Goal: Task Accomplishment & Management: Manage account settings

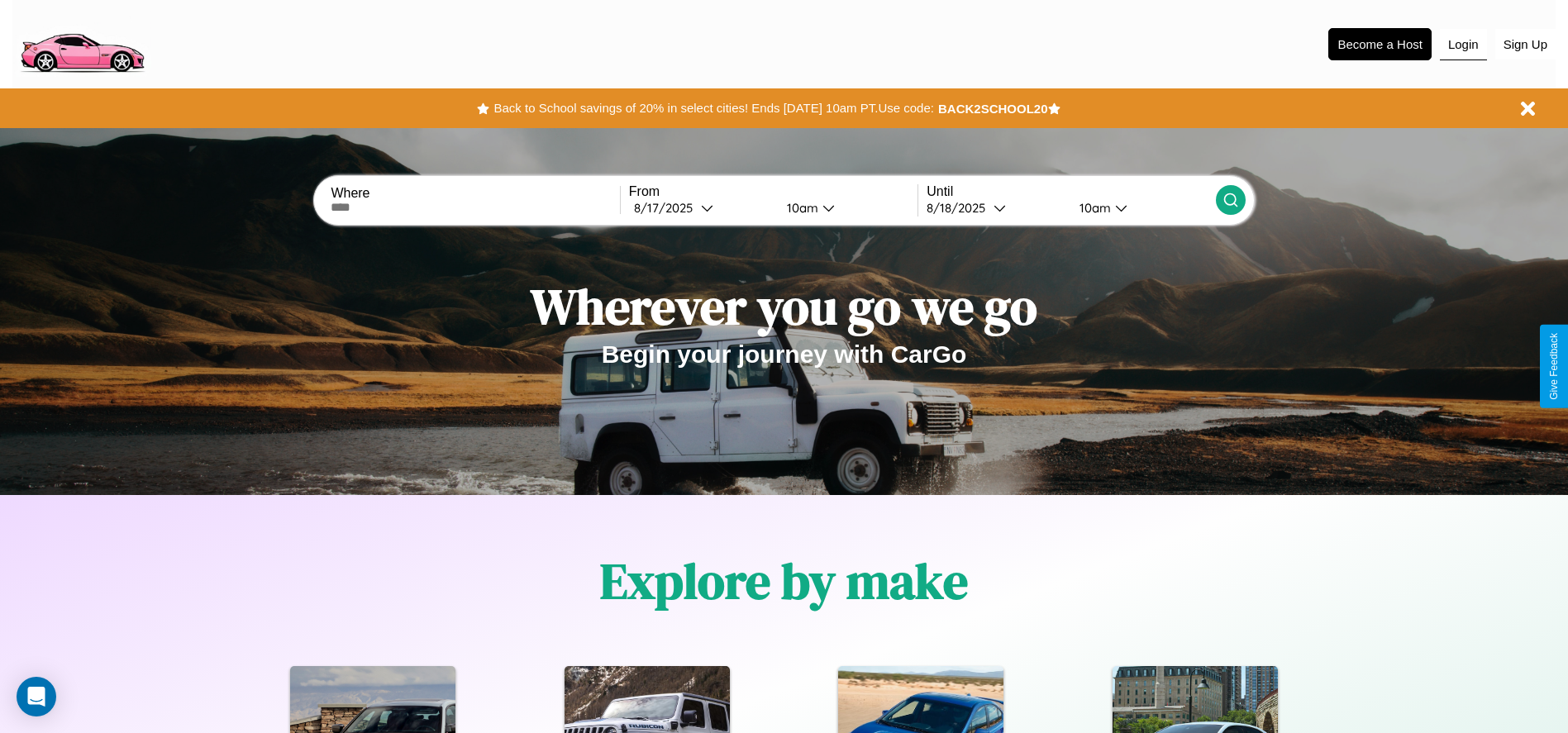
click at [1462, 44] on button "Login" at bounding box center [1462, 45] width 47 height 32
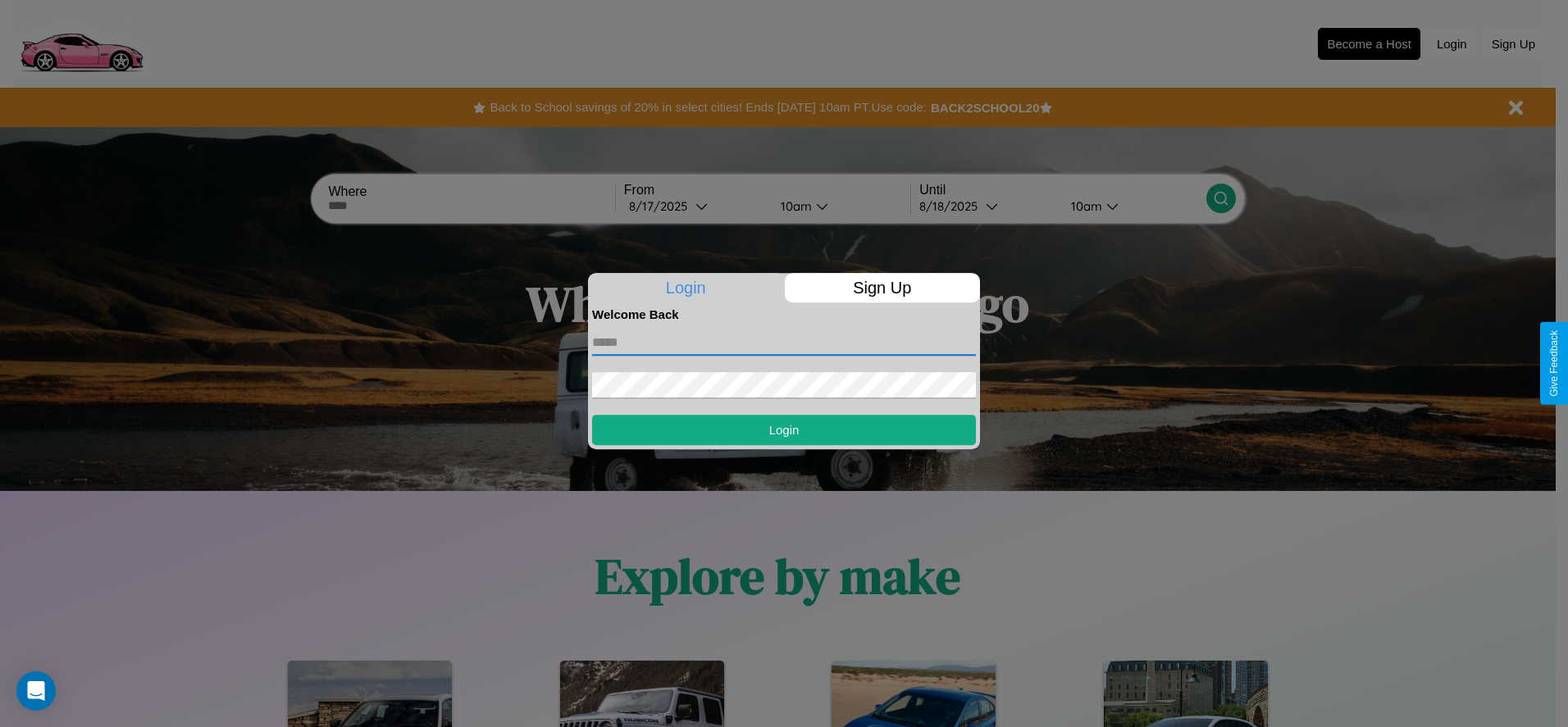
click at [784, 342] on input "text" at bounding box center [784, 343] width 384 height 26
type input "**********"
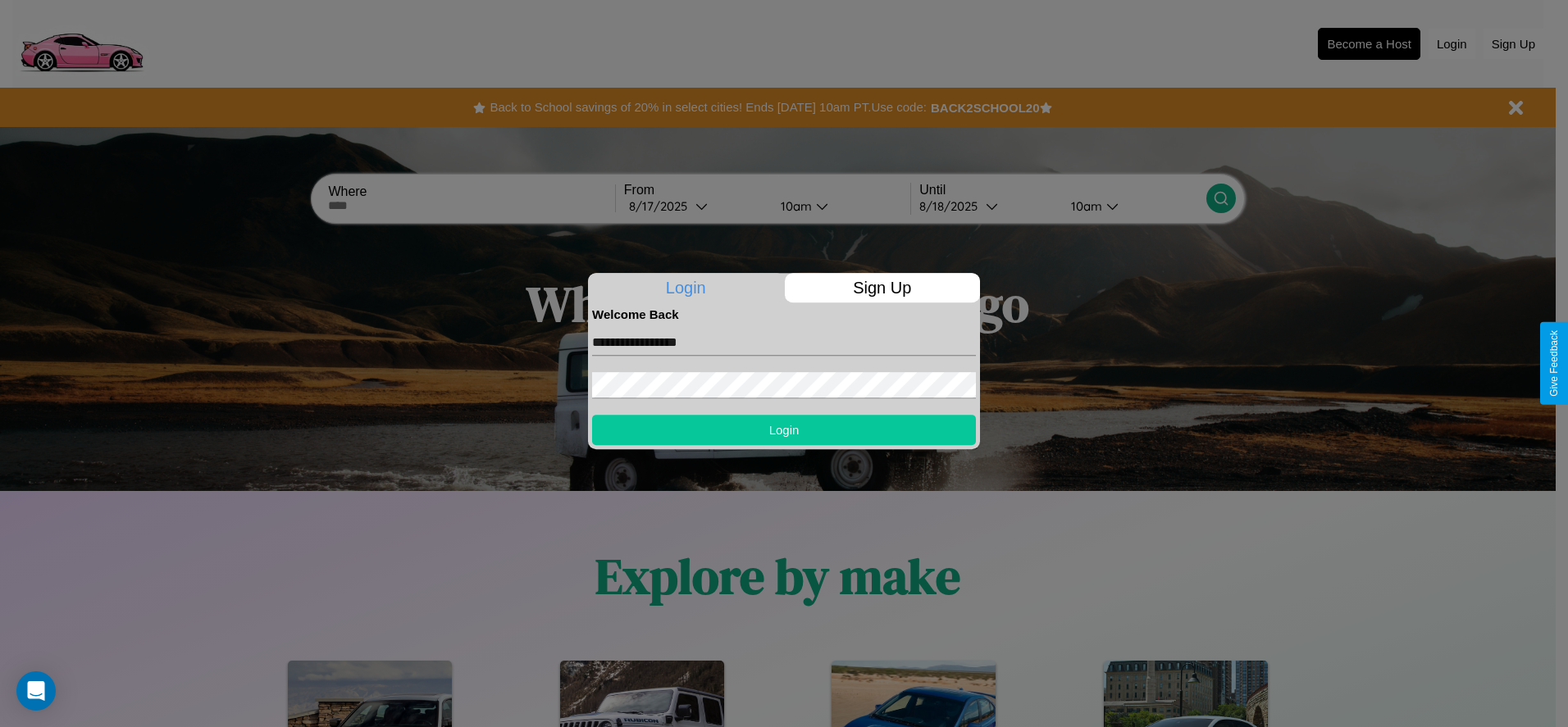
click at [784, 430] on button "Login" at bounding box center [784, 430] width 384 height 31
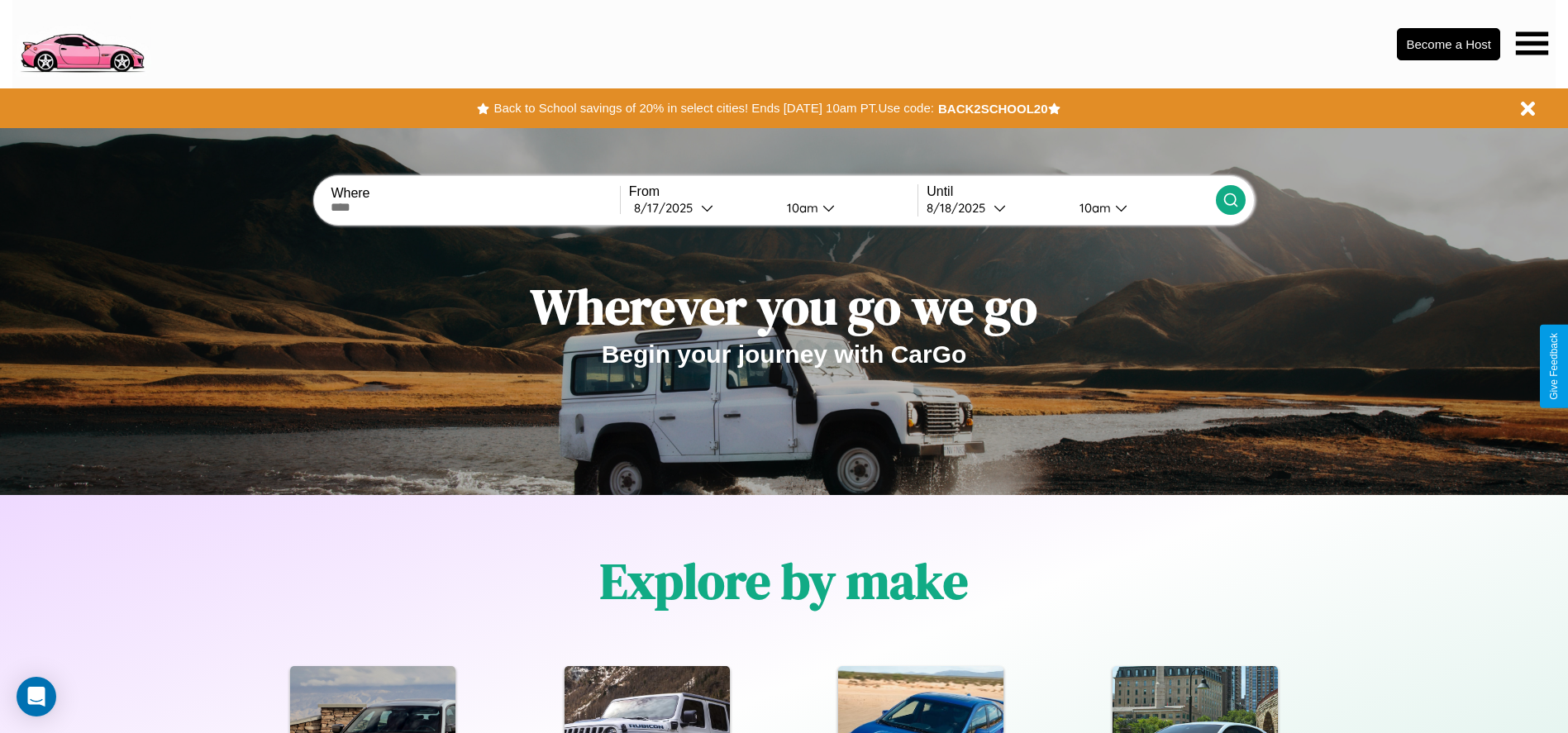
click at [1532, 43] on icon at bounding box center [1532, 43] width 33 height 23
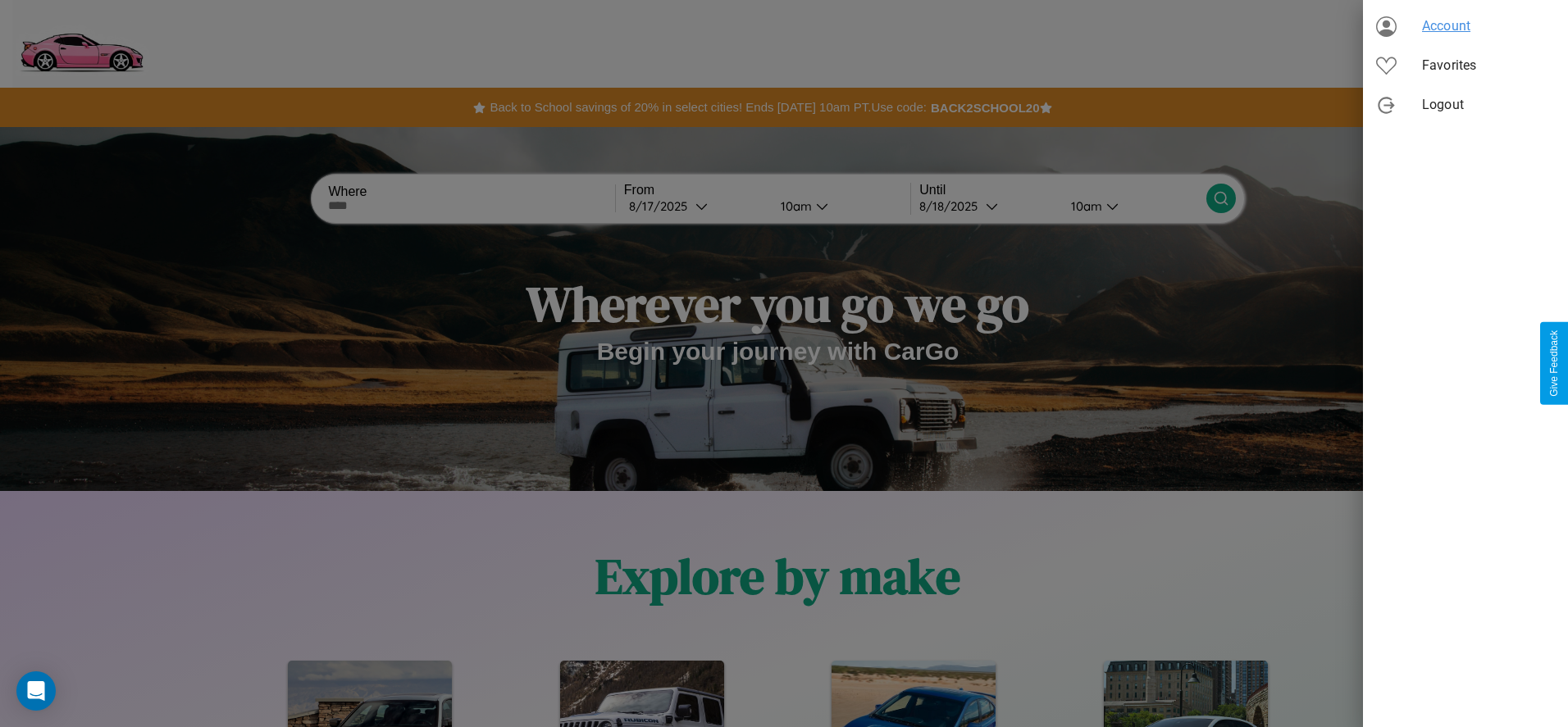
click at [1465, 26] on span "Account" at bounding box center [1487, 26] width 133 height 19
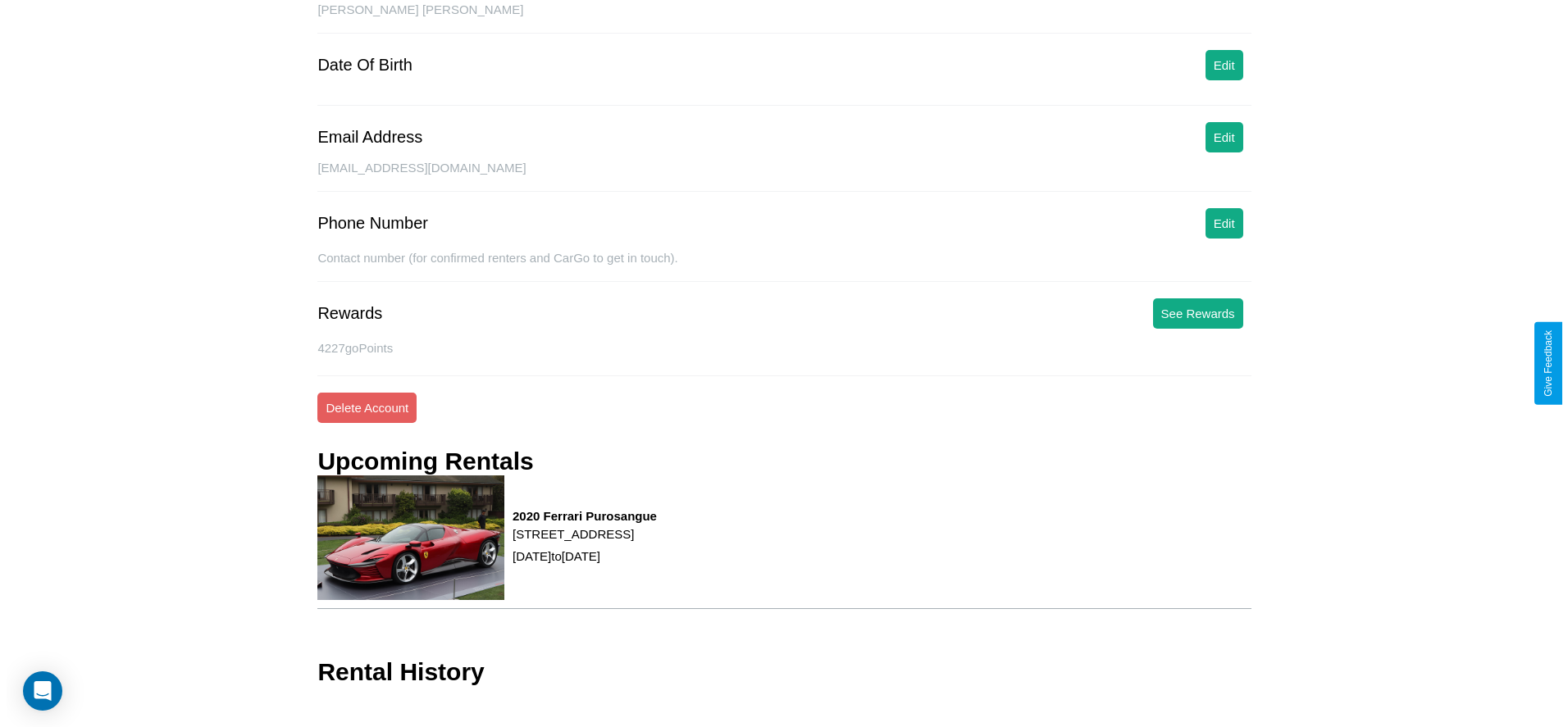
scroll to position [199, 0]
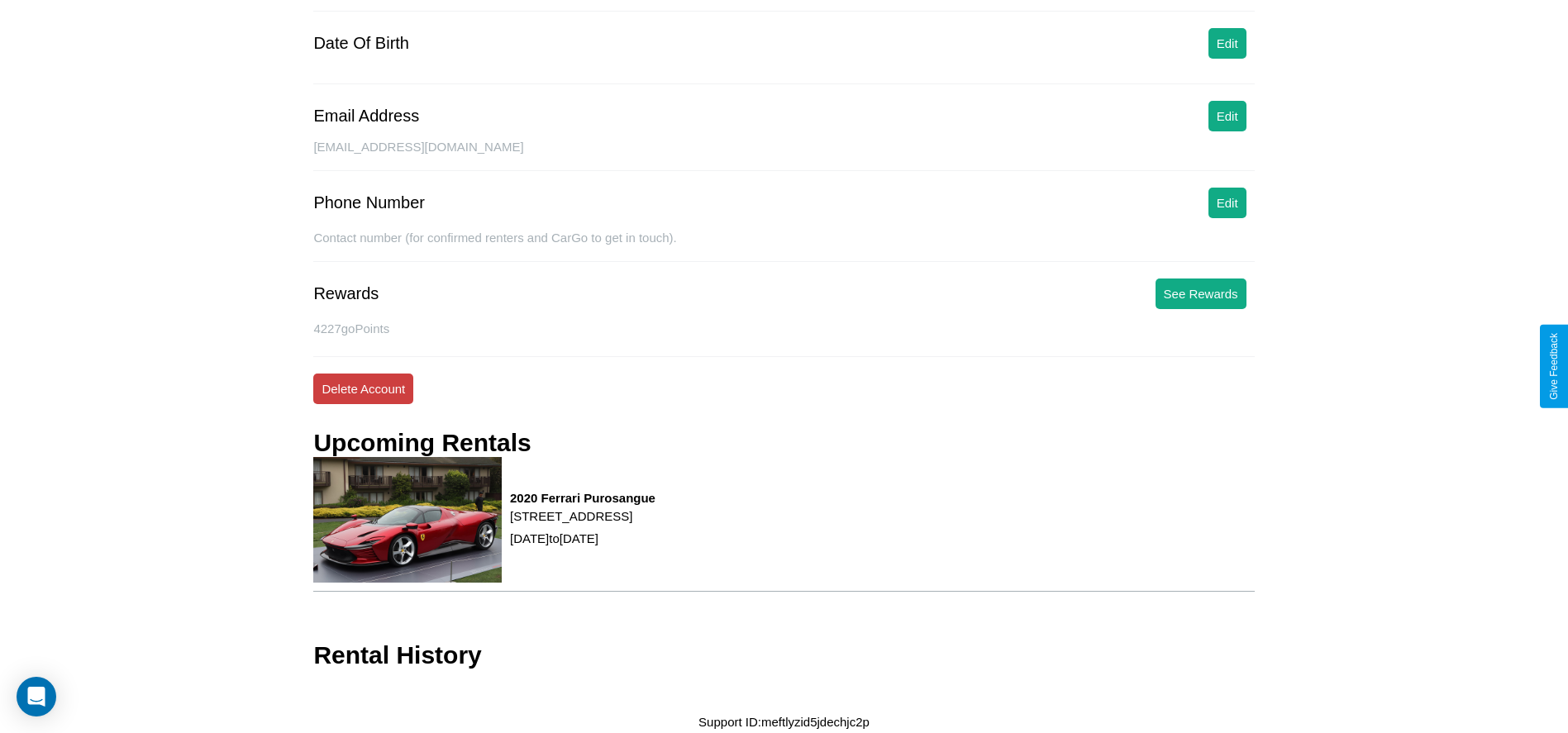
click at [362, 388] on button "Delete Account" at bounding box center [362, 388] width 100 height 31
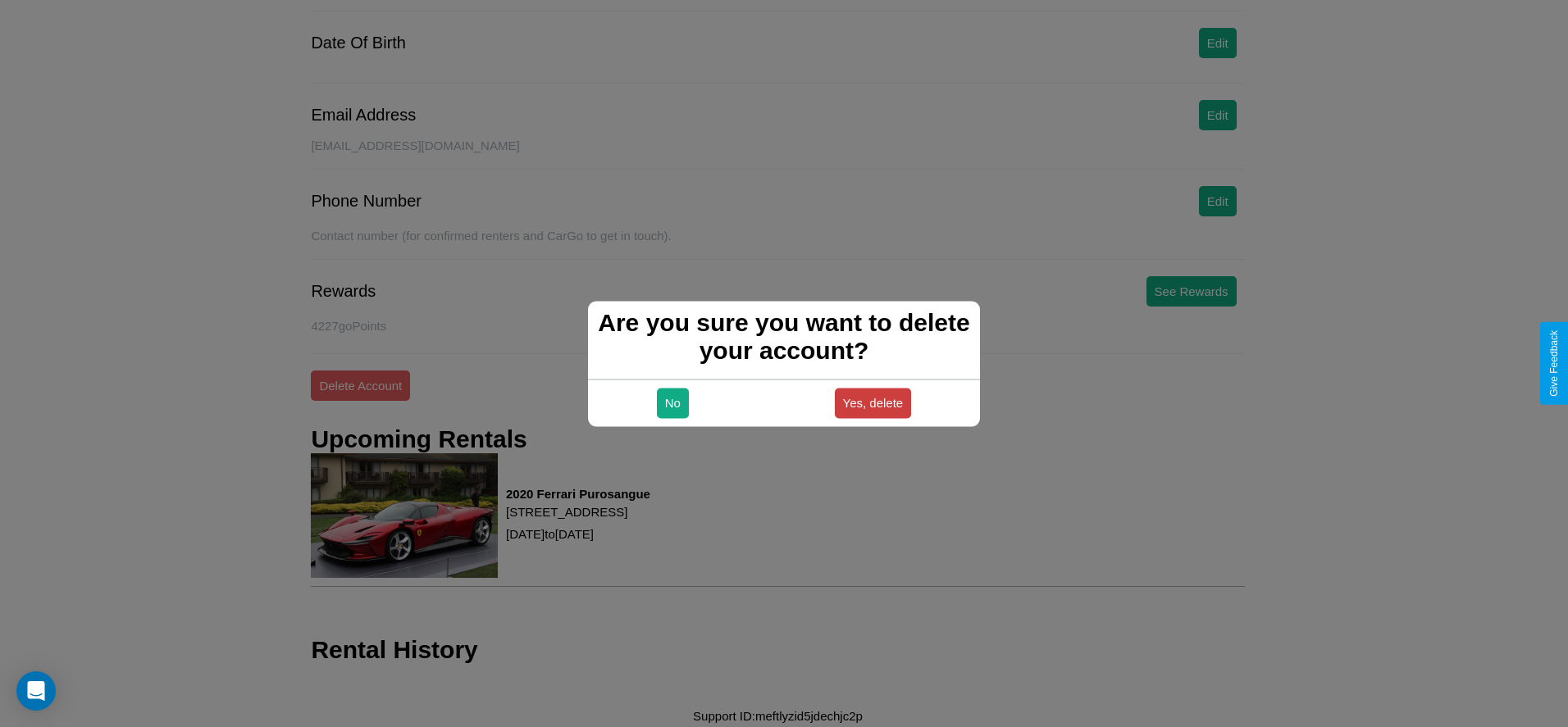
click at [873, 402] on button "Yes, delete" at bounding box center [873, 403] width 77 height 31
